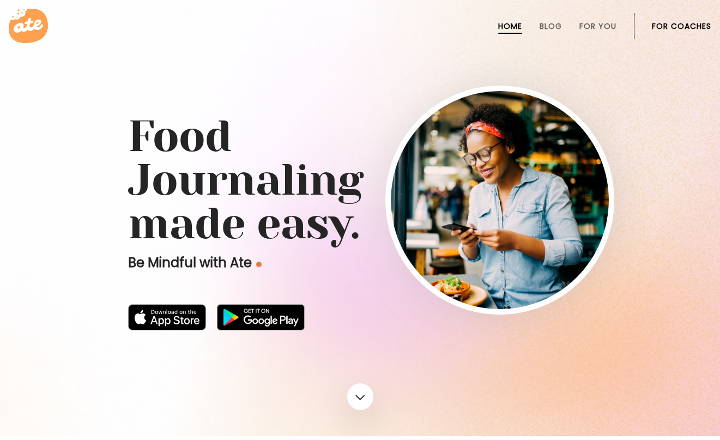
click at [653, 33] on li "For Coaches" at bounding box center [681, 26] width 59 height 26
click at [664, 27] on link "For Coaches" at bounding box center [681, 26] width 59 height 9
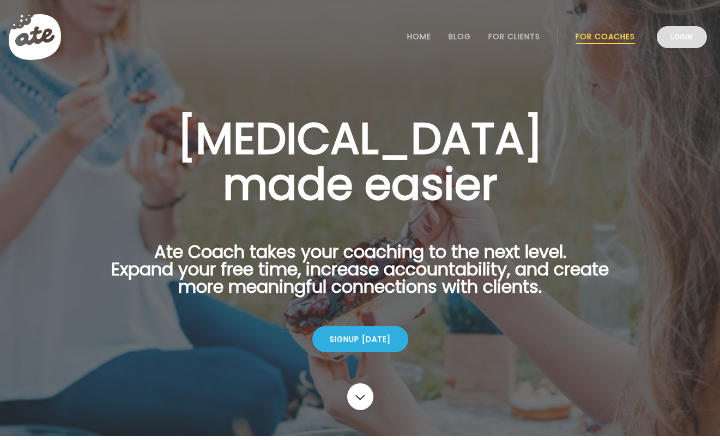
click at [687, 32] on link "Login" at bounding box center [682, 37] width 50 height 22
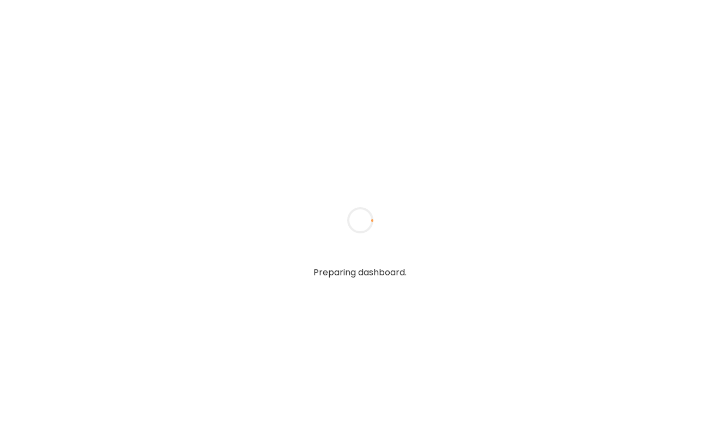
type input "**********"
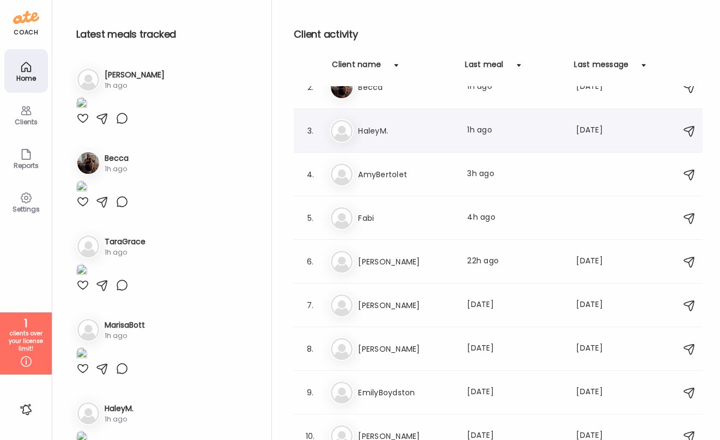
scroll to position [66, 0]
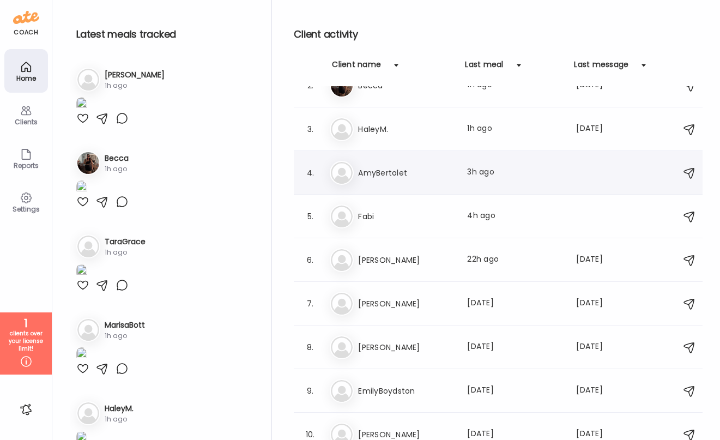
click at [588, 178] on div at bounding box center [597, 172] width 43 height 13
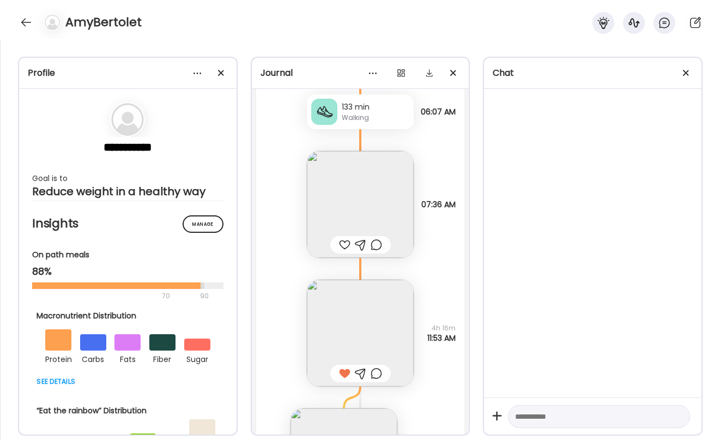
scroll to position [74, 0]
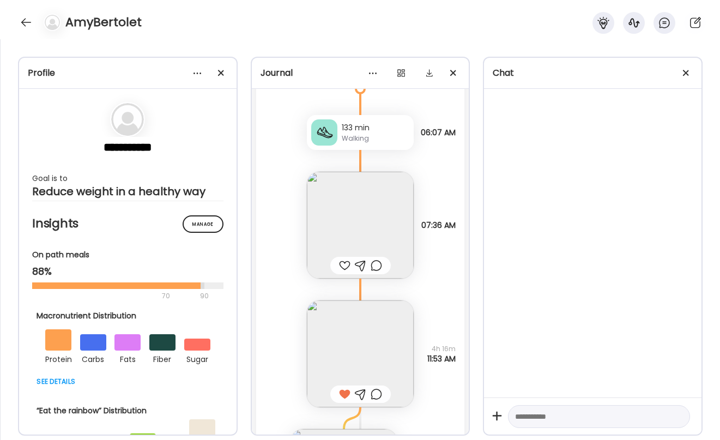
click at [363, 317] on img at bounding box center [360, 353] width 107 height 107
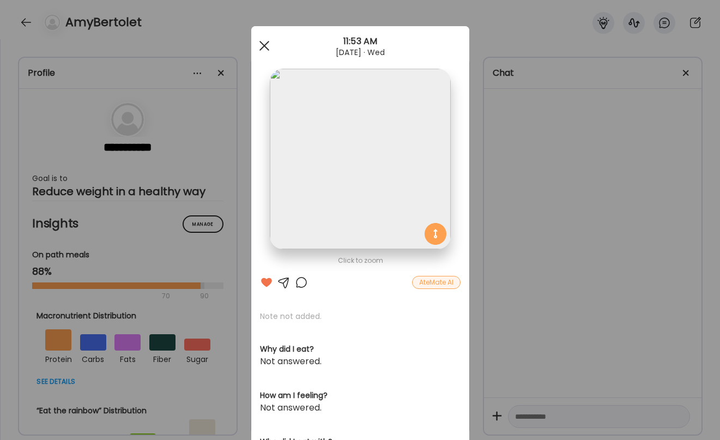
click at [264, 46] on span at bounding box center [264, 46] width 10 height 10
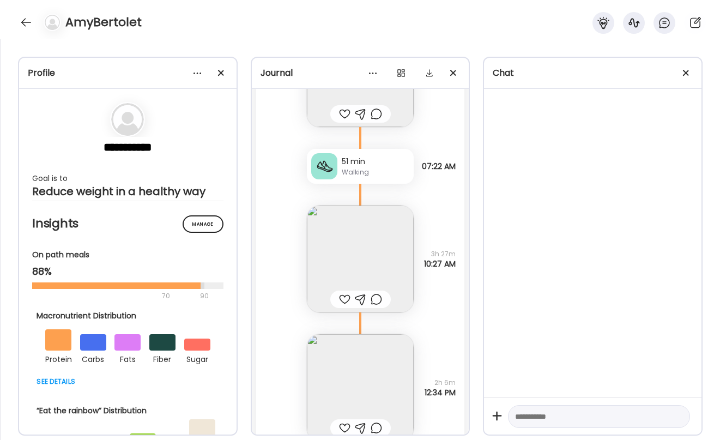
scroll to position [2740, 0]
